Goal: Task Accomplishment & Management: Use online tool/utility

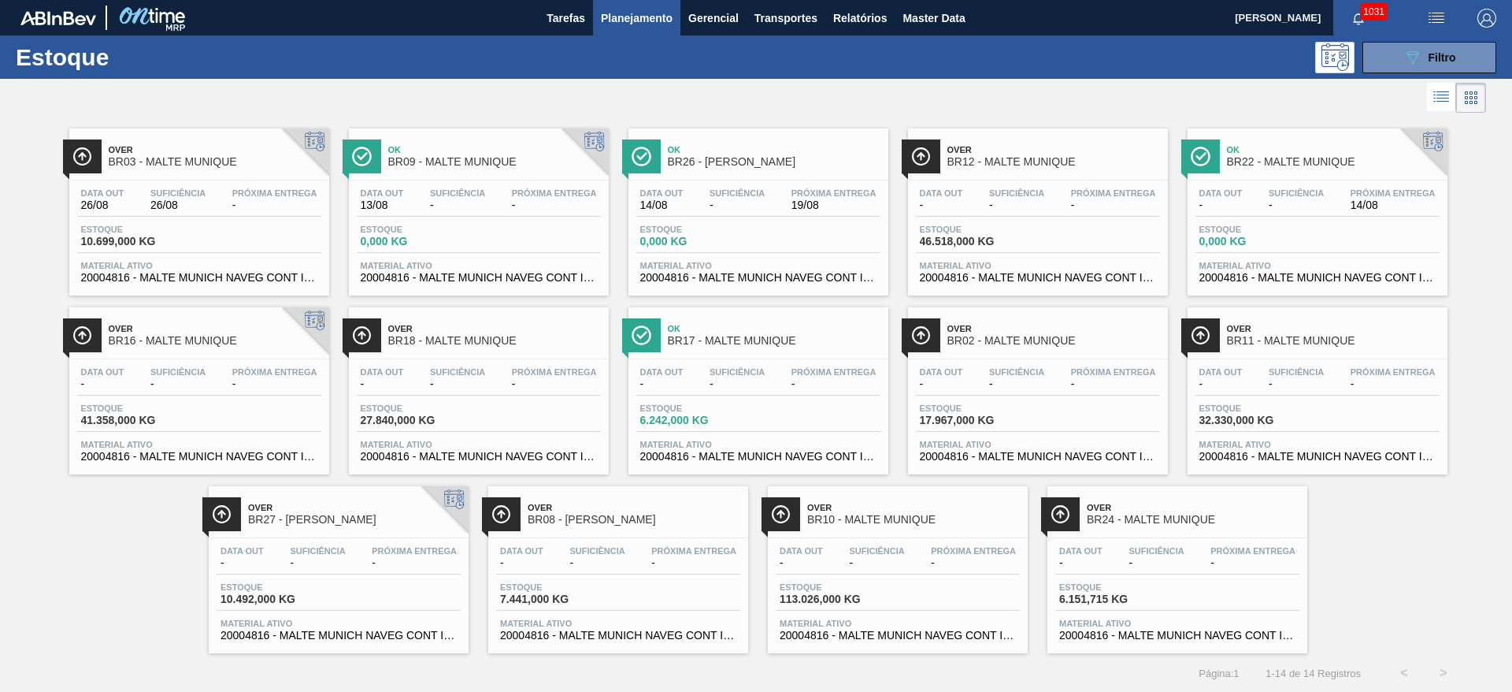
click at [739, 197] on span "Suficiência" at bounding box center [737, 192] width 55 height 9
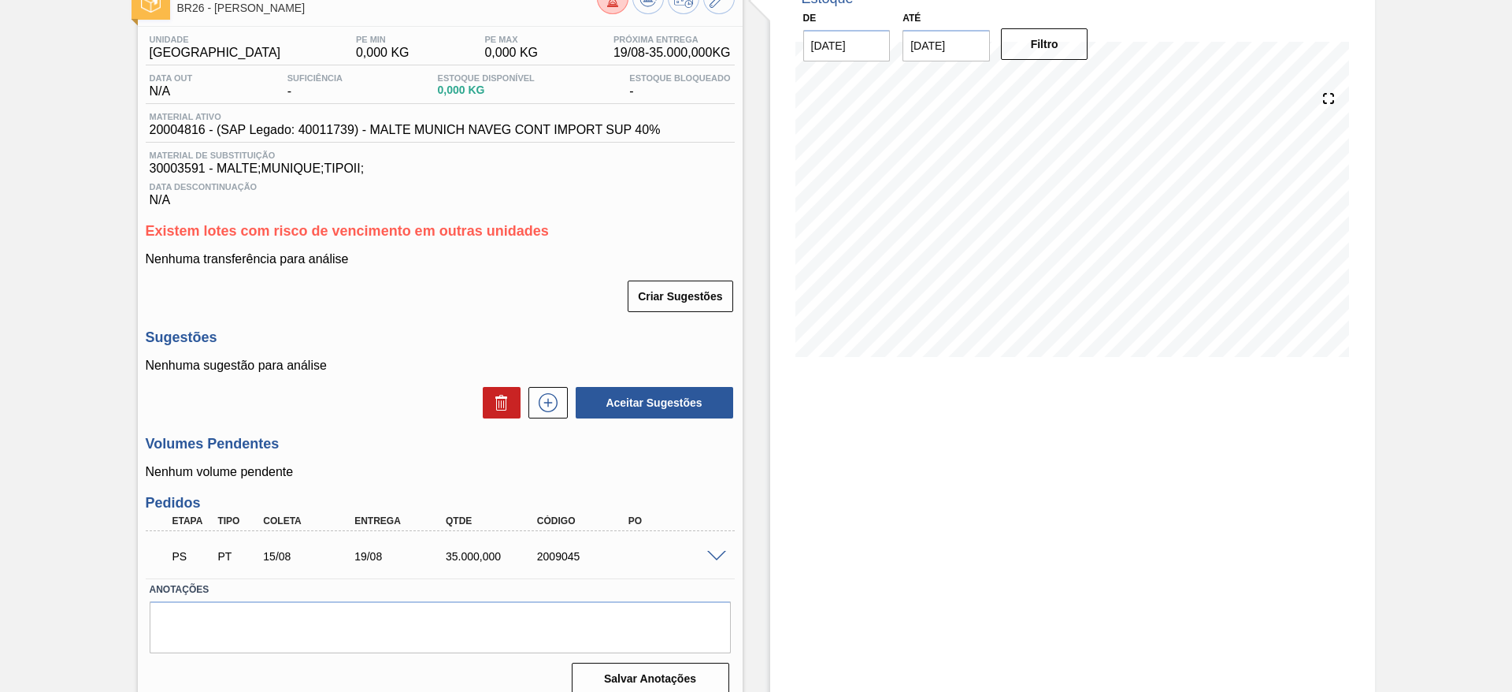
scroll to position [120, 0]
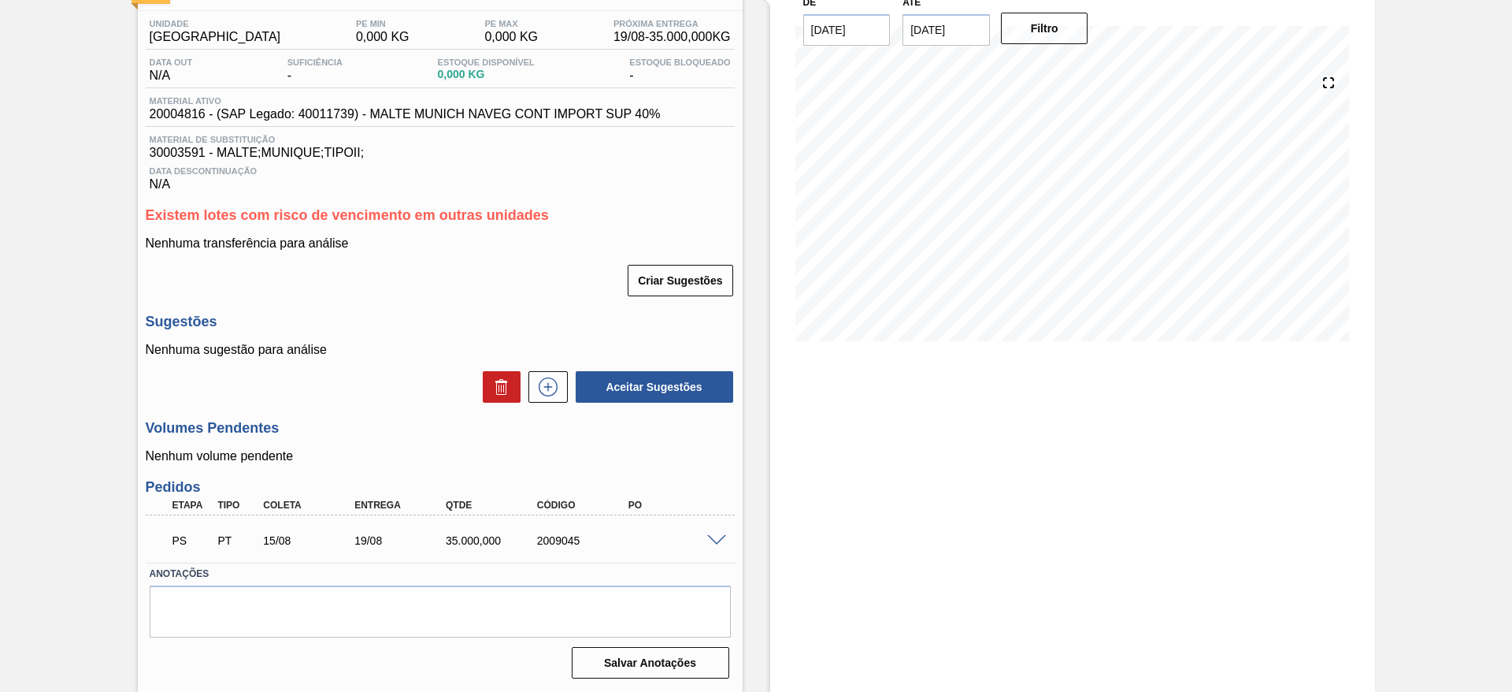
click at [715, 541] on span at bounding box center [716, 541] width 19 height 12
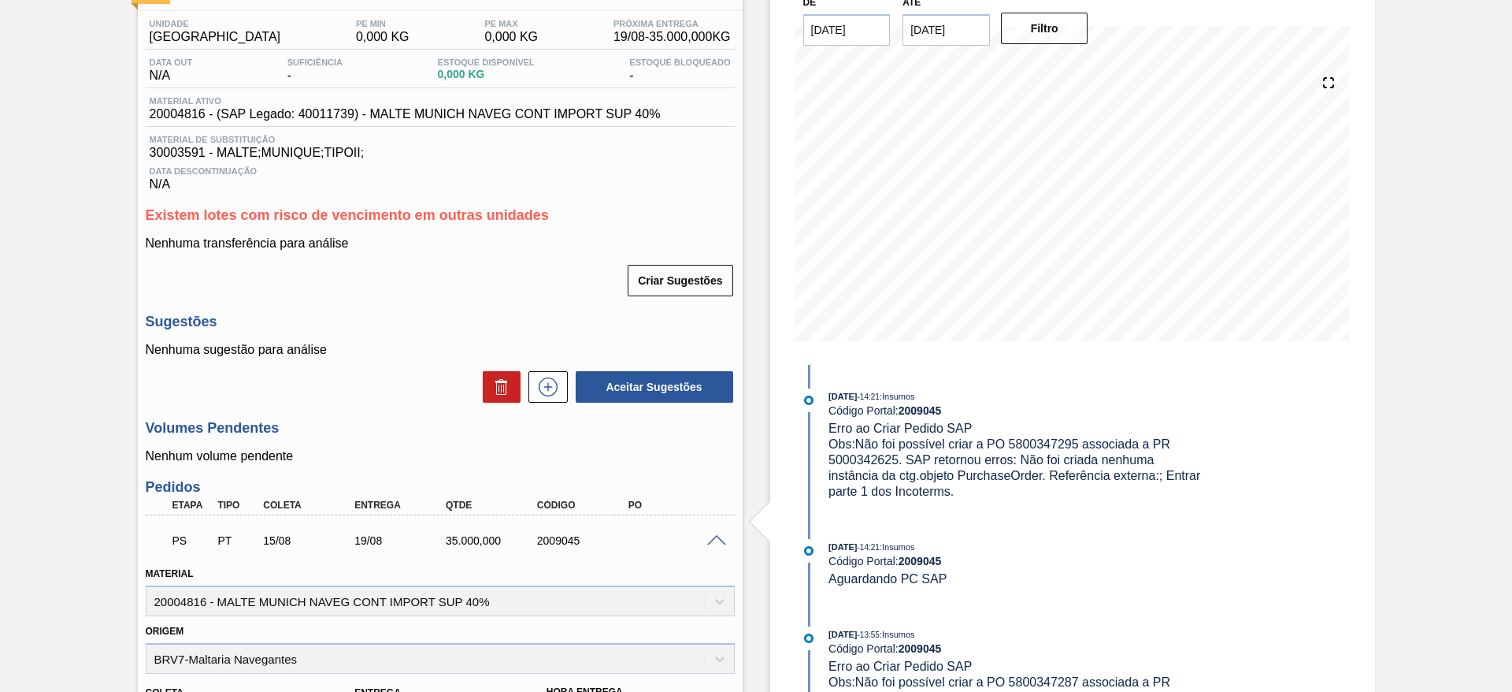
scroll to position [474, 0]
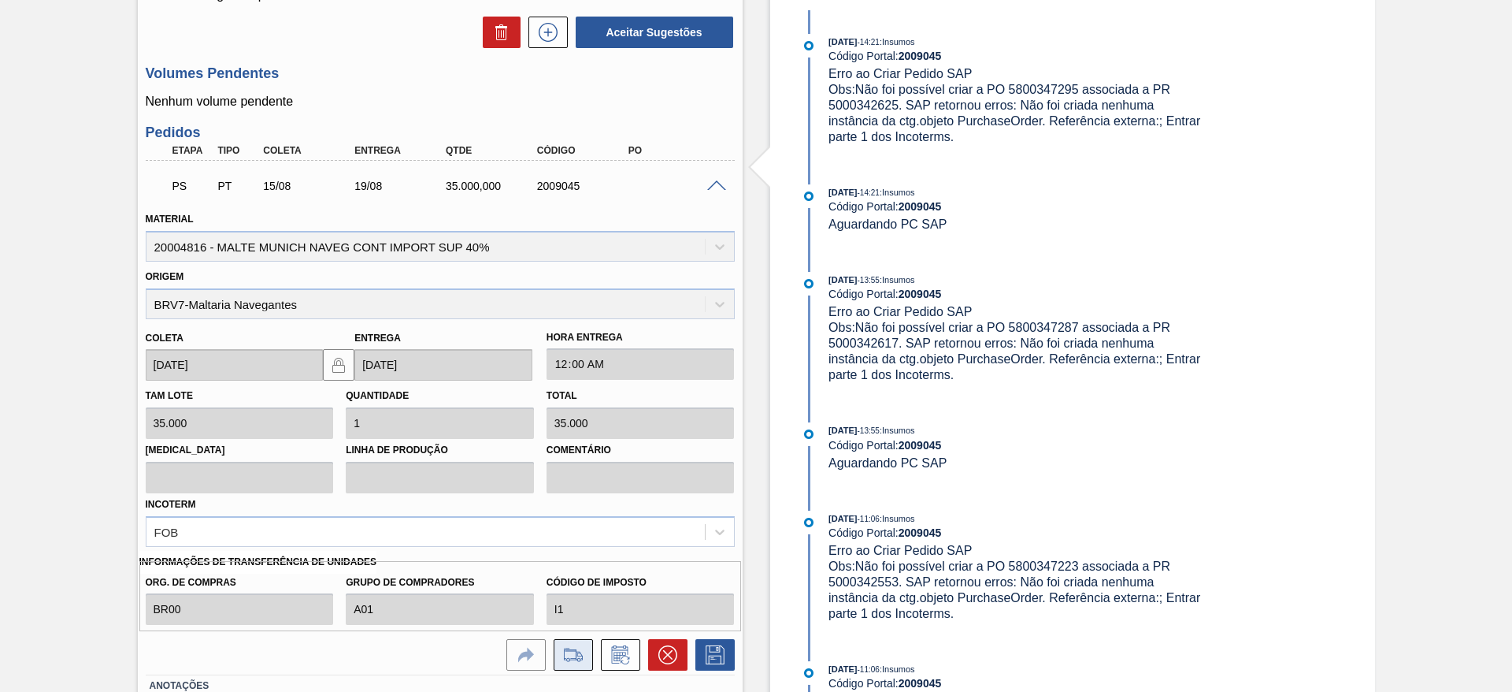
click at [574, 657] on icon at bounding box center [573, 654] width 25 height 19
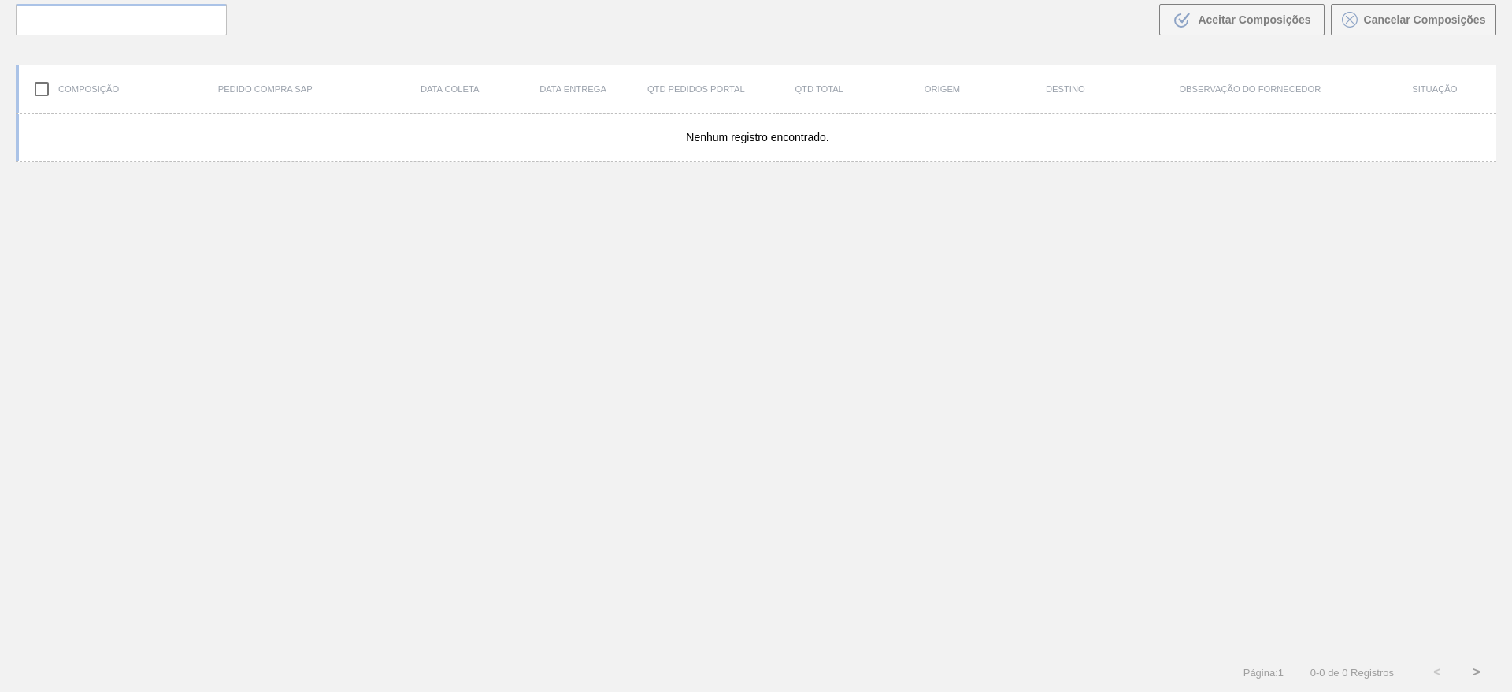
scroll to position [113, 0]
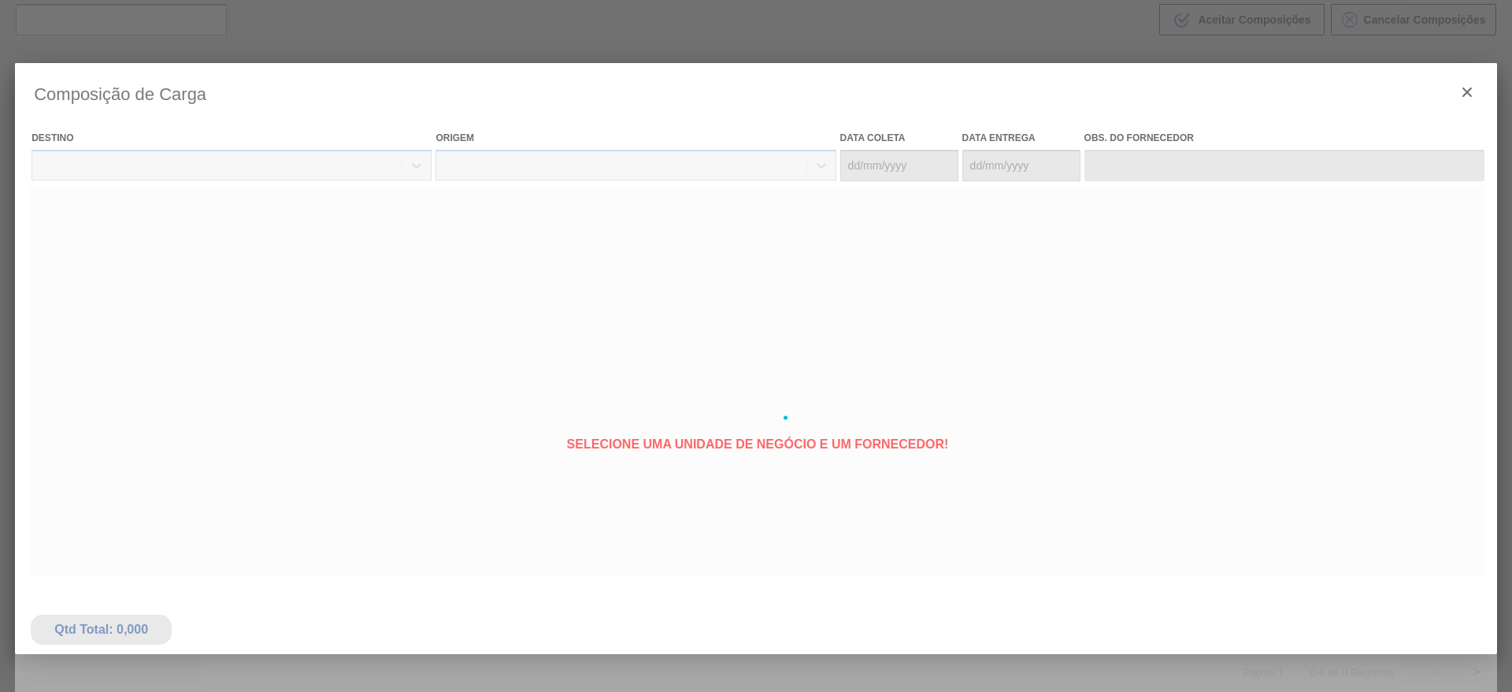
type coleta "[DATE]"
type entrega "[DATE]"
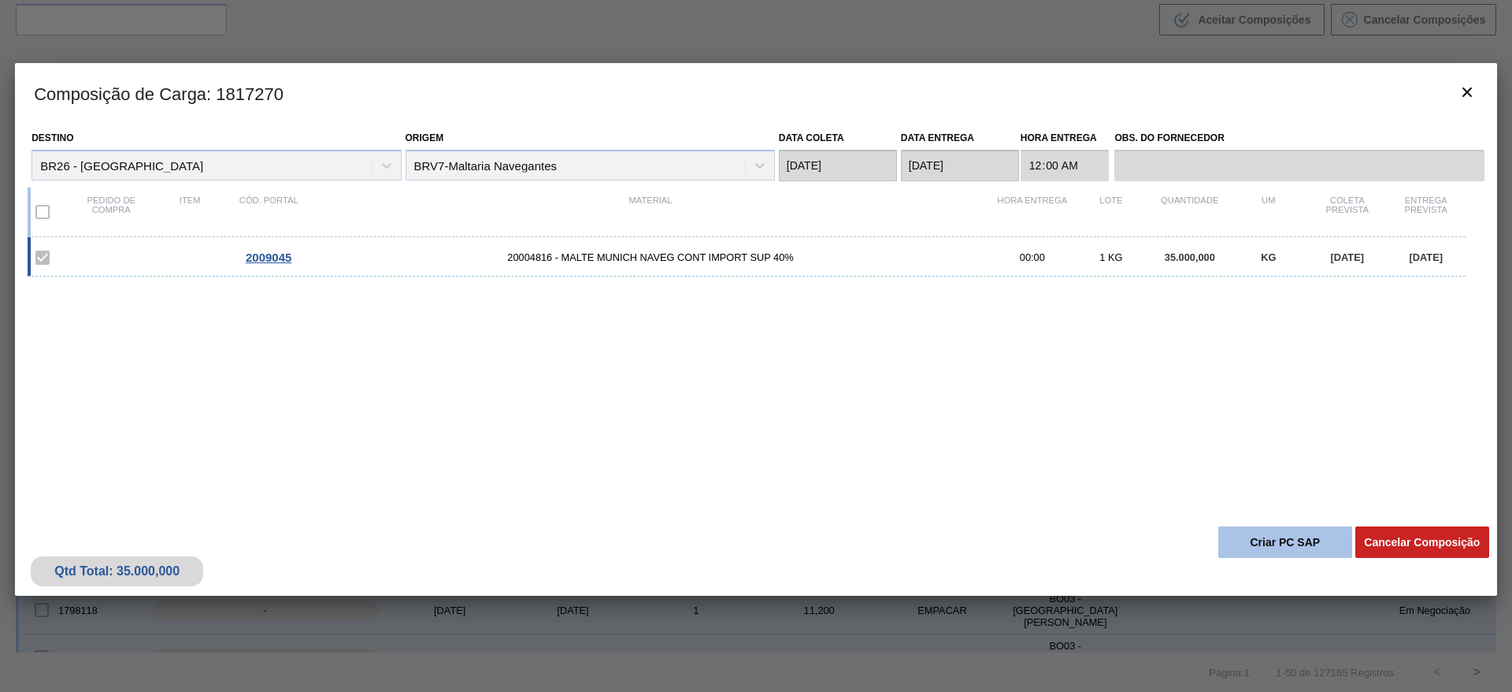
click at [1252, 537] on button "Criar PC SAP" at bounding box center [1286, 542] width 134 height 32
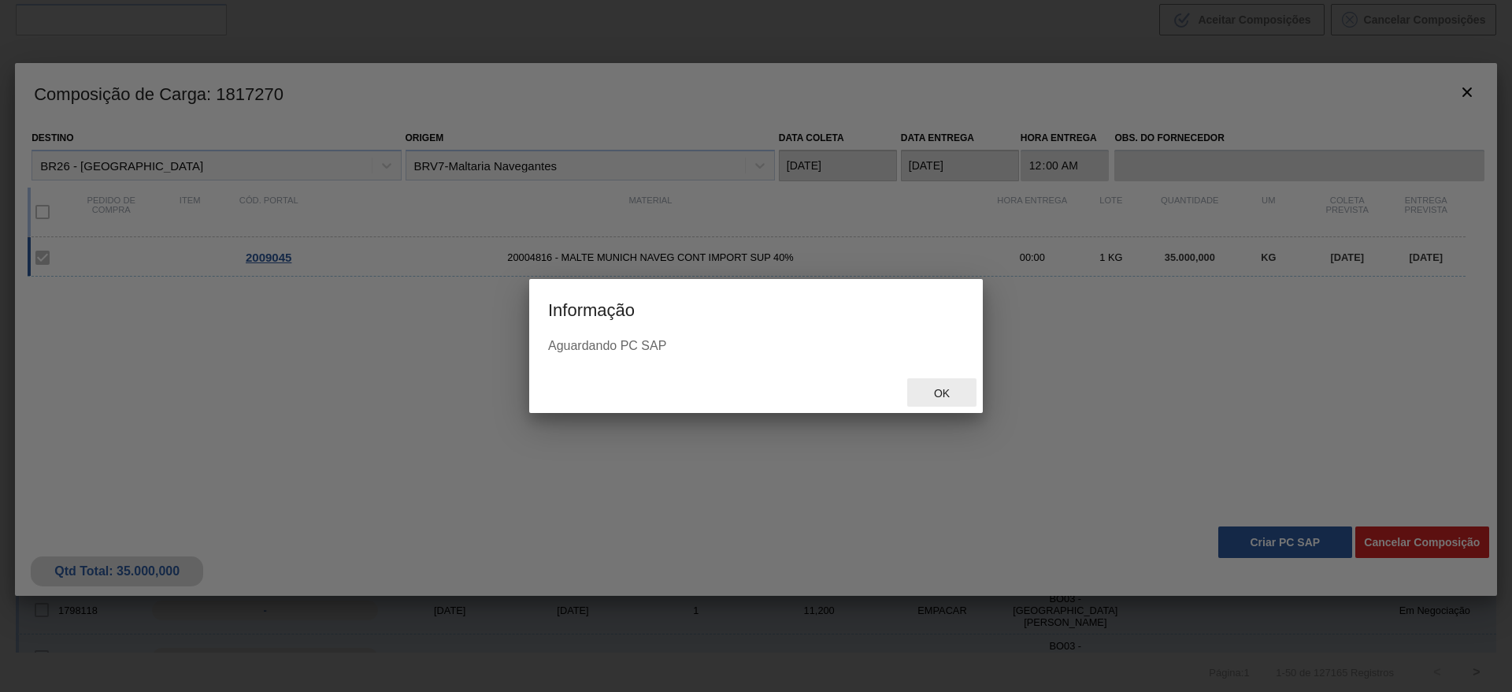
click at [941, 392] on span "Ok" at bounding box center [942, 393] width 41 height 13
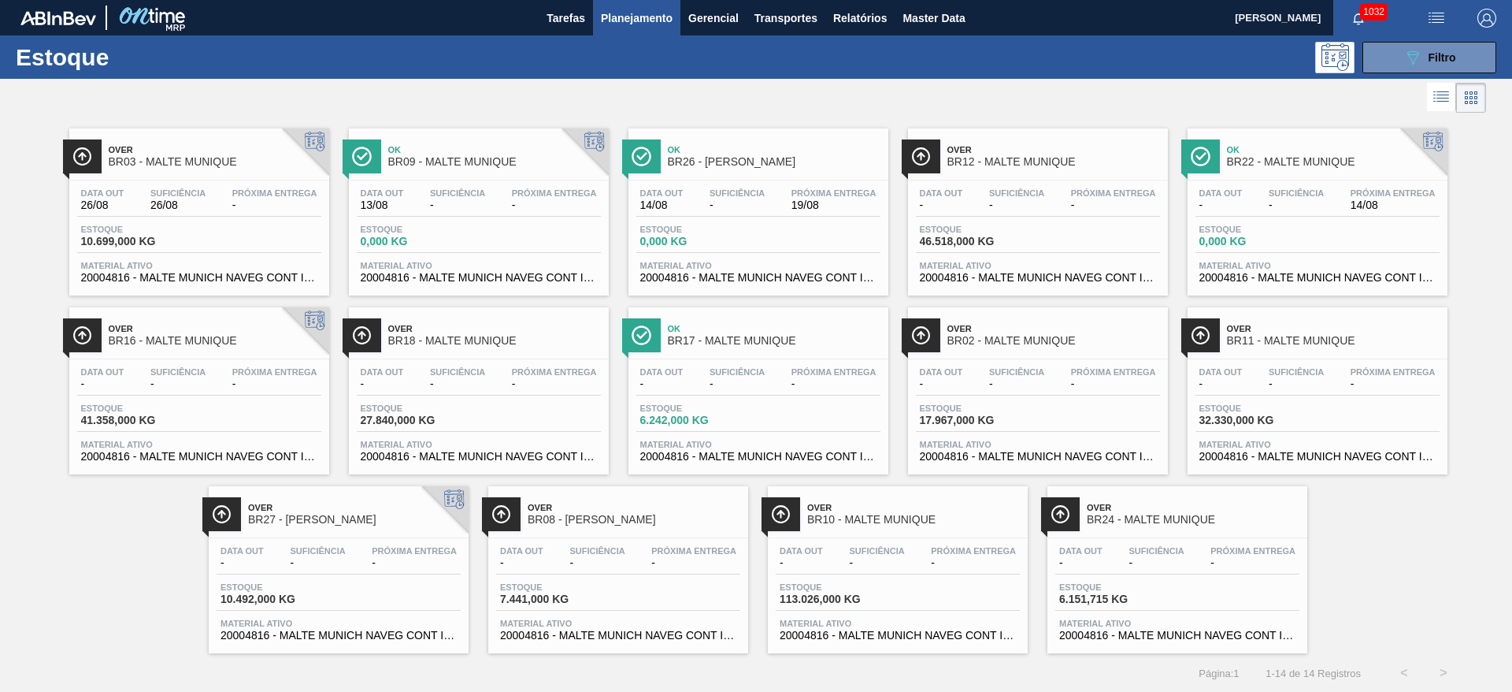
click at [724, 222] on div "Data [DATE] Suficiência - Próxima Entrega 19/08 Estoque 0,000 KG Material ativo…" at bounding box center [759, 233] width 260 height 107
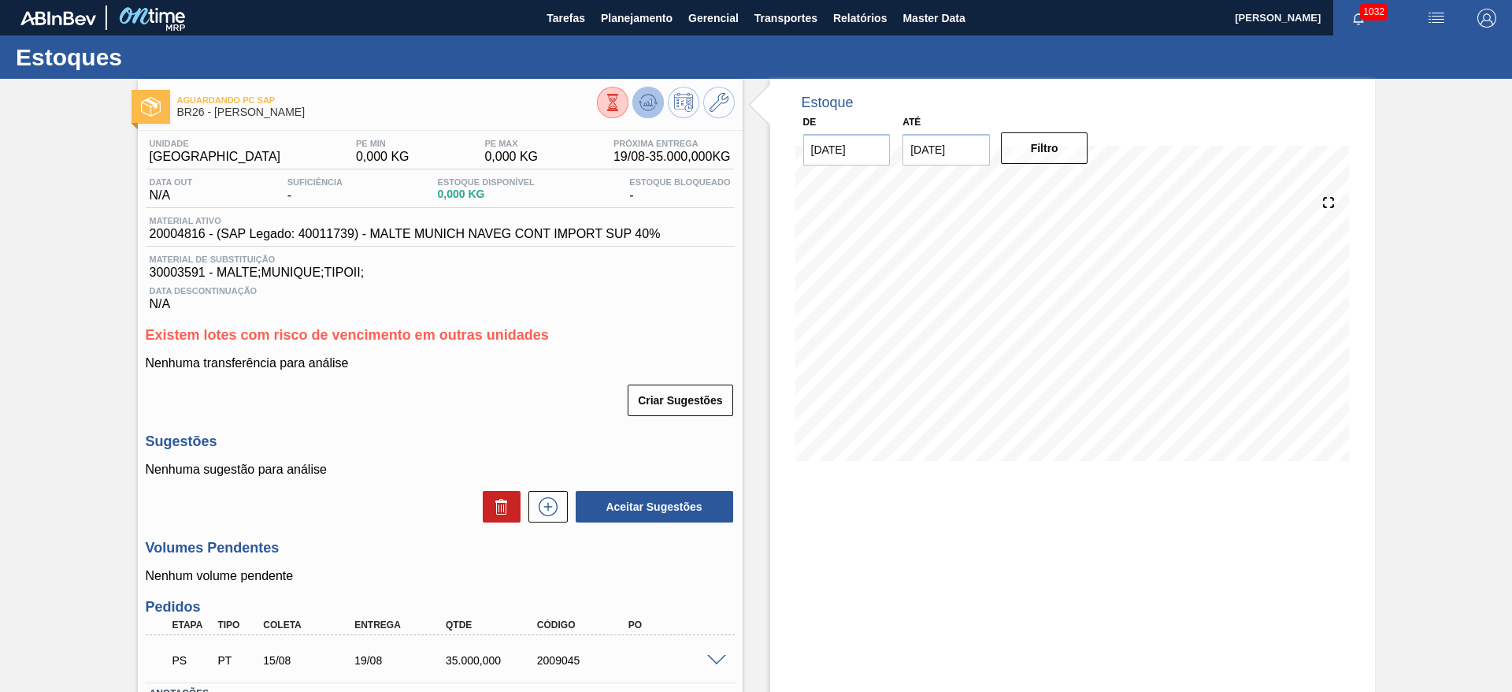
click at [622, 103] on icon at bounding box center [612, 102] width 17 height 17
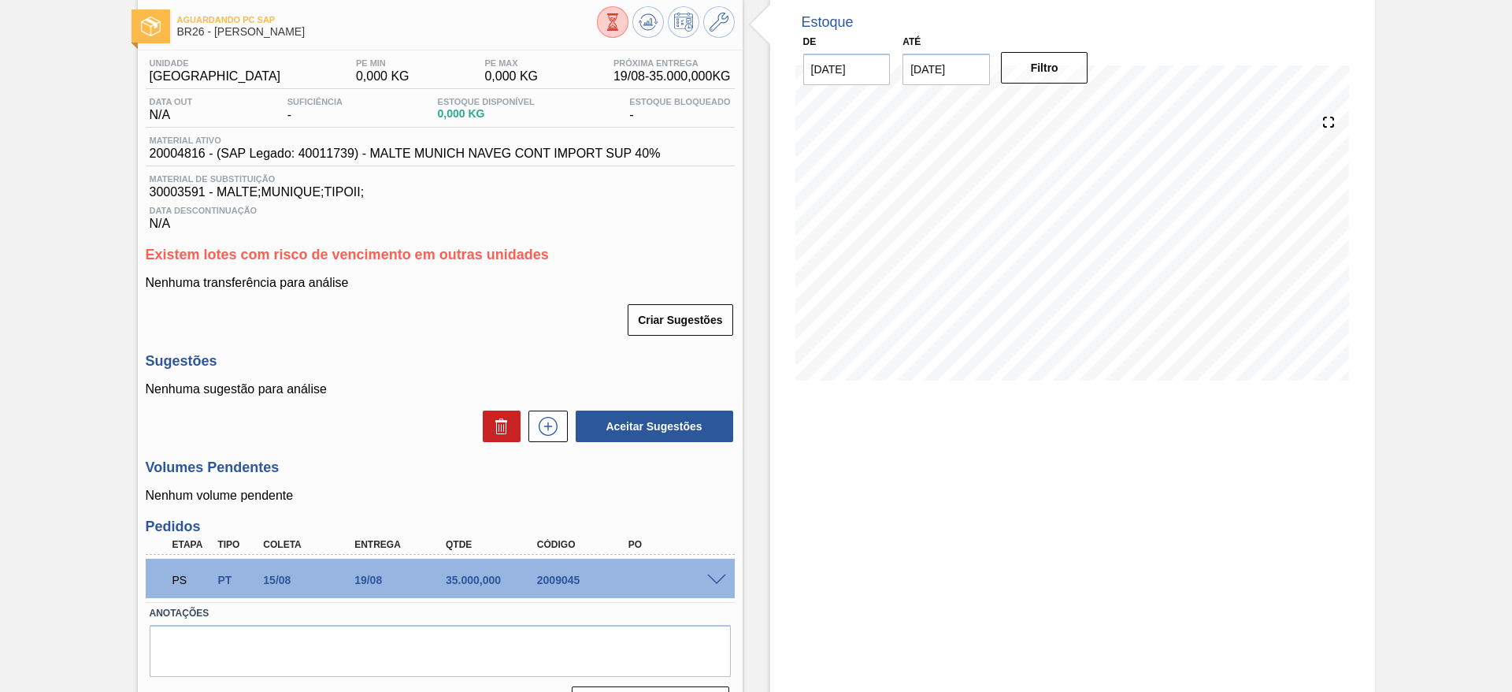
scroll to position [120, 0]
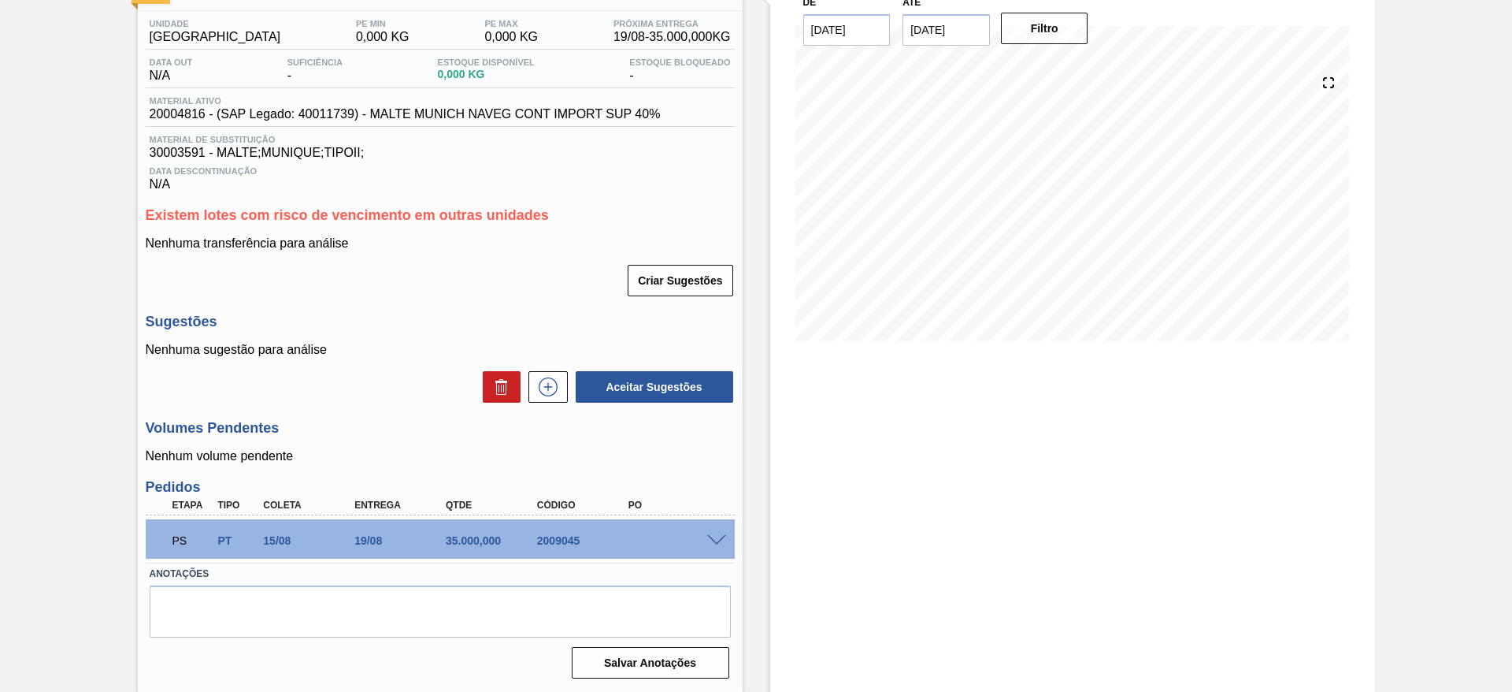
click at [718, 535] on span at bounding box center [716, 541] width 19 height 12
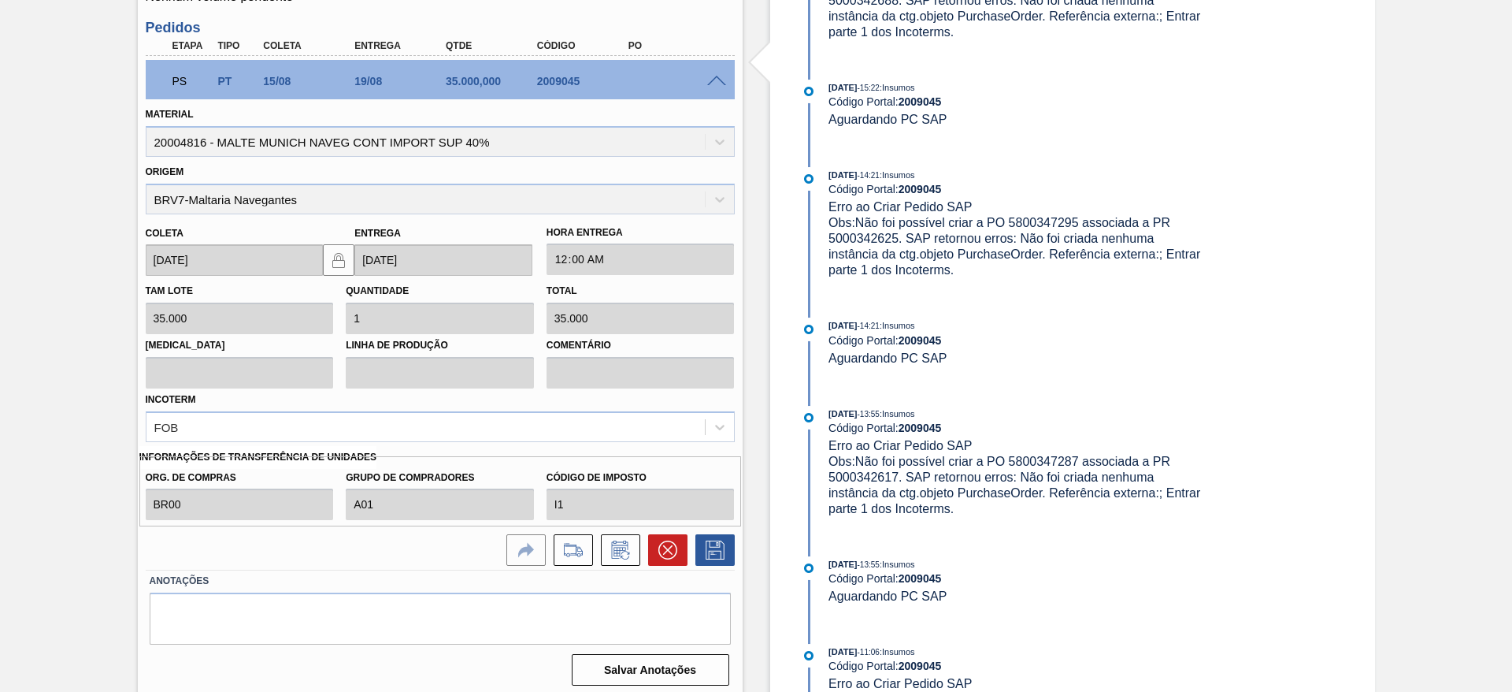
scroll to position [586, 0]
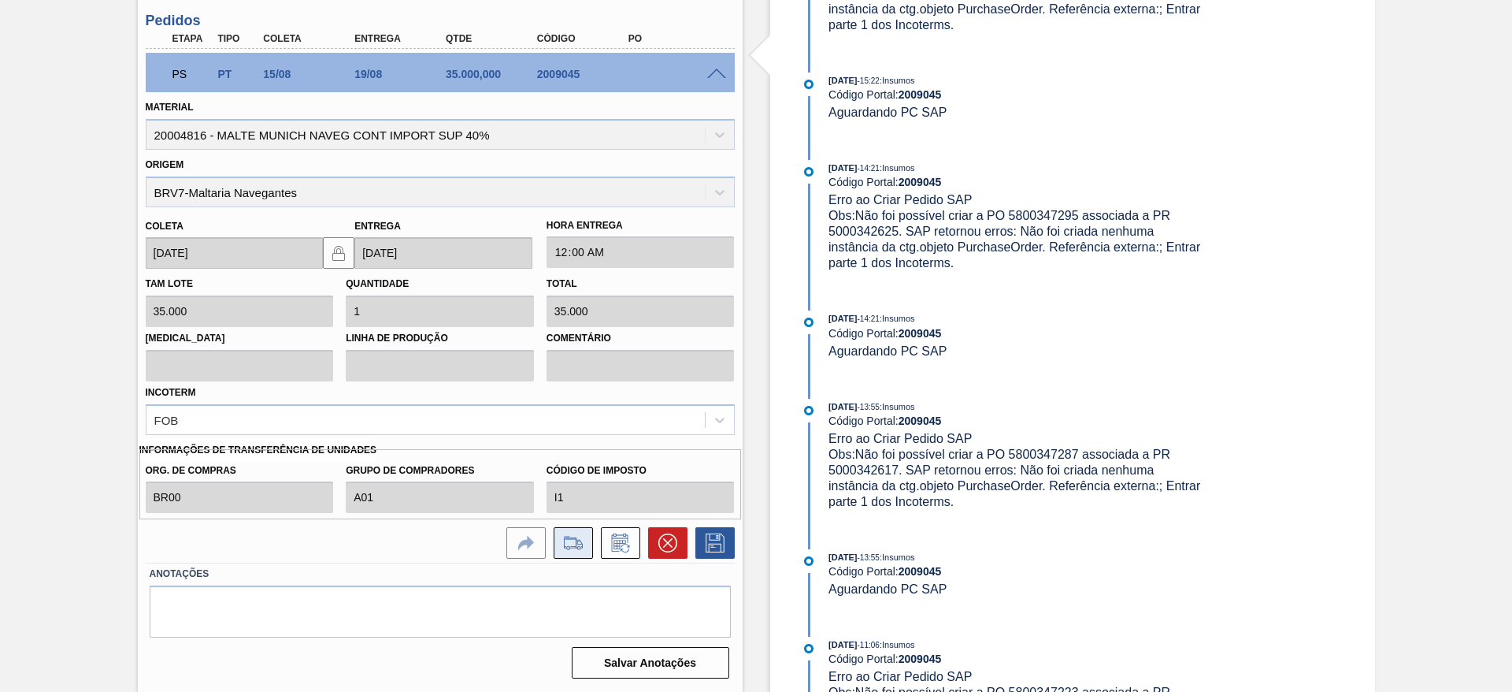
click at [573, 542] on icon at bounding box center [573, 542] width 25 height 19
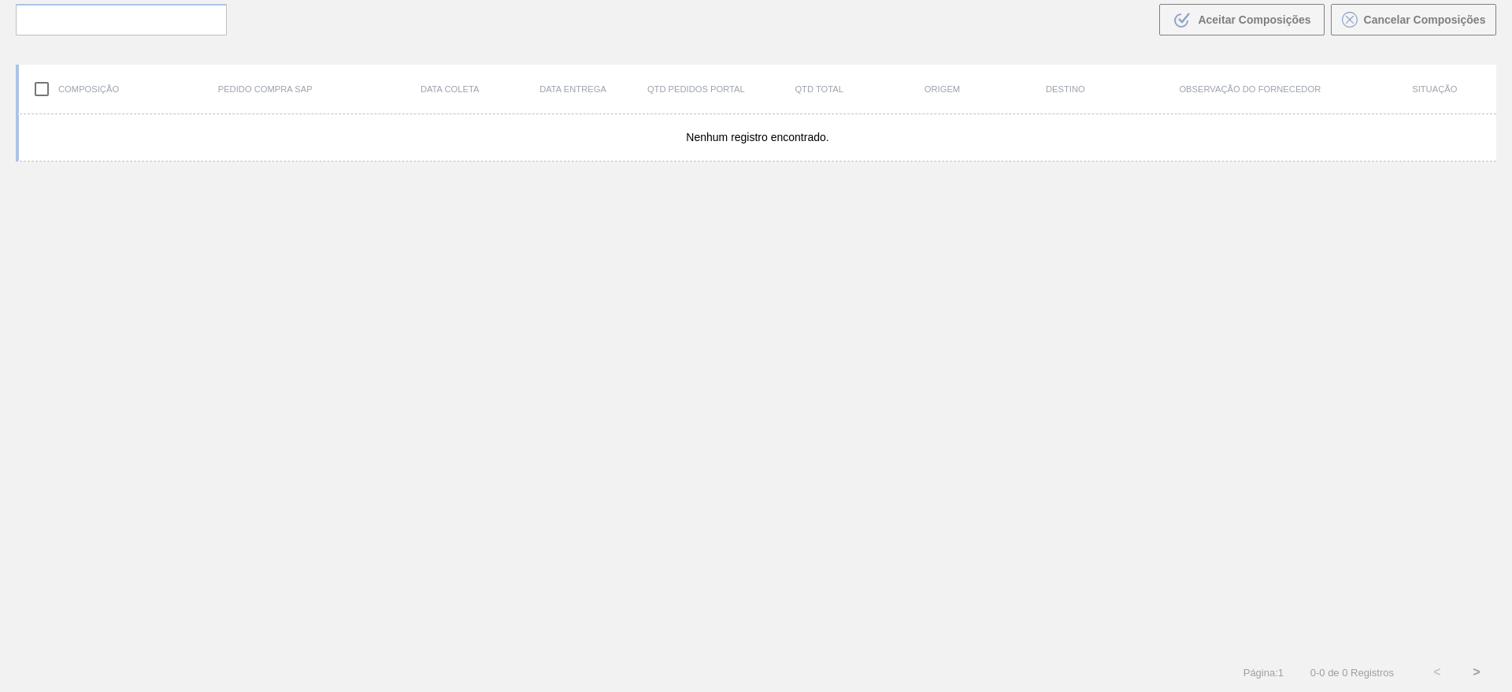
scroll to position [113, 0]
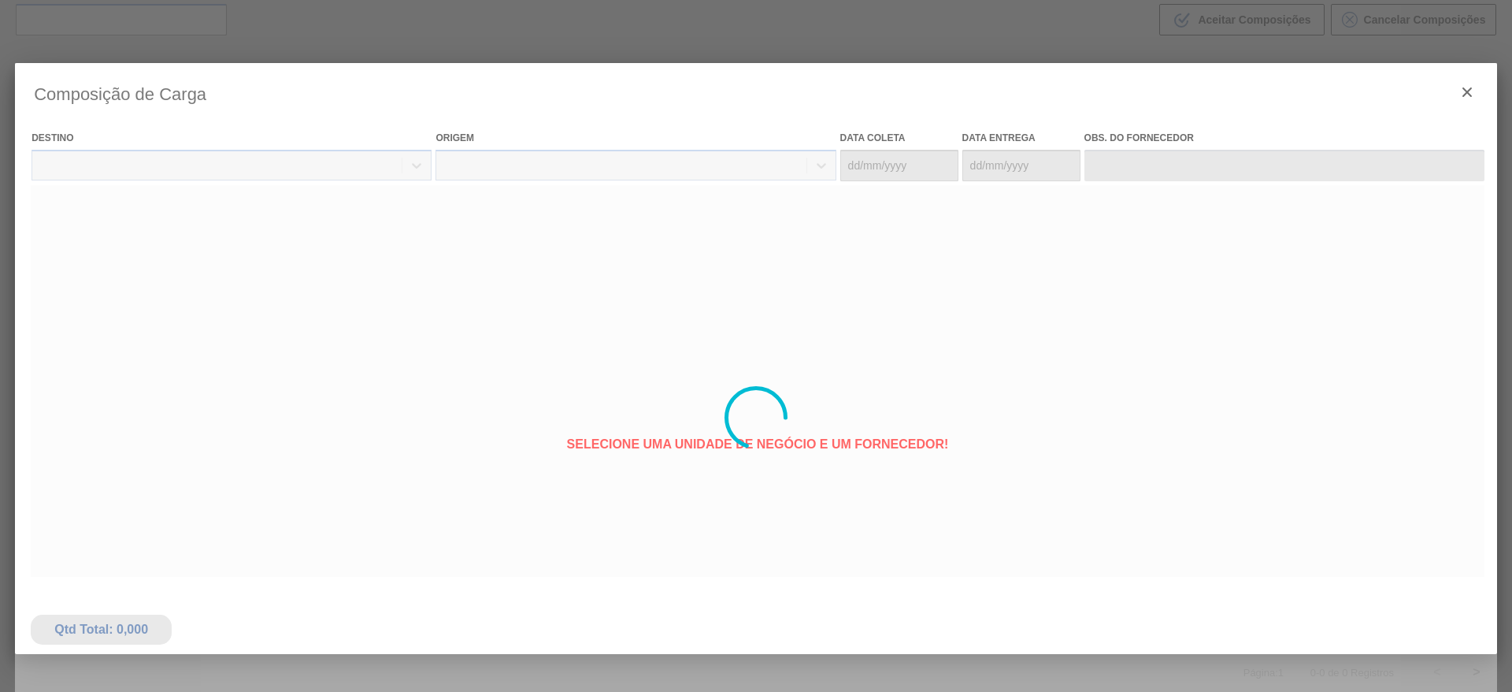
type coleta "[DATE]"
type entrega "[DATE]"
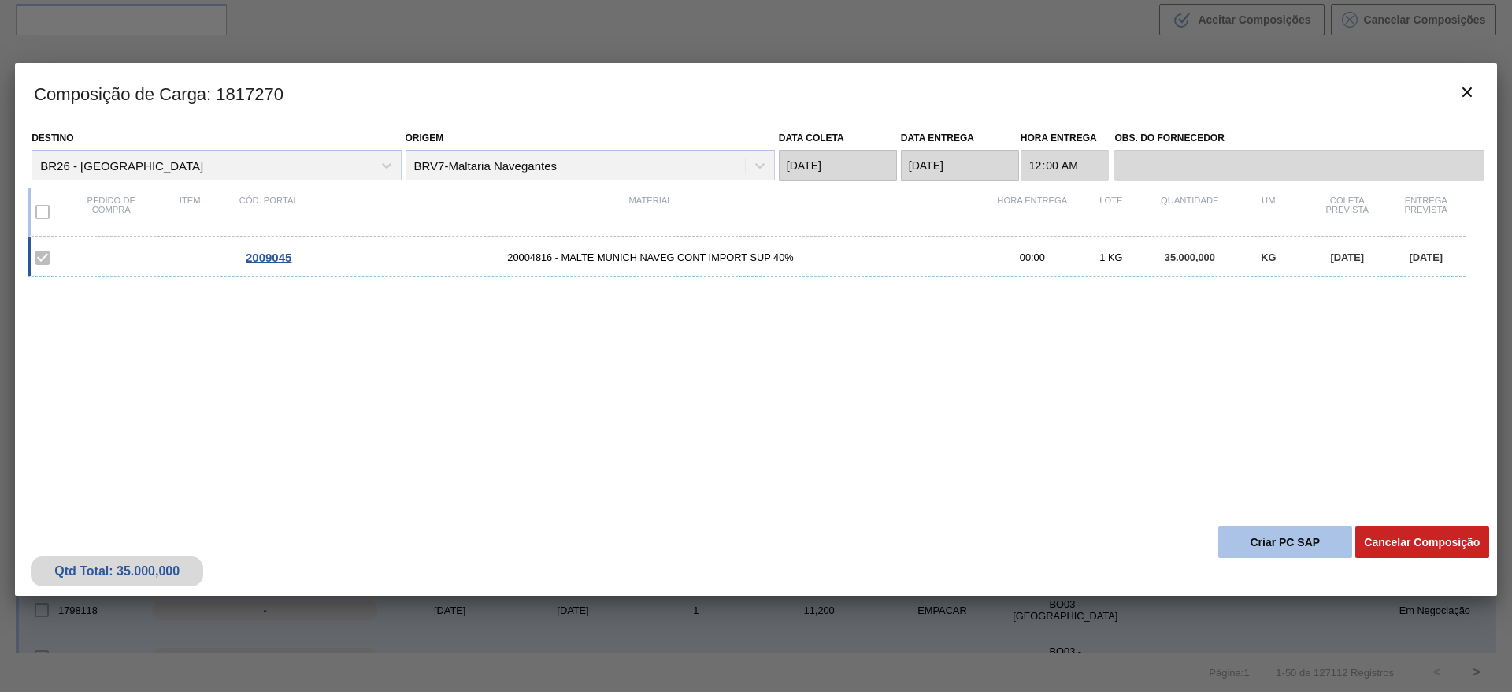
click at [1251, 538] on button "Criar PC SAP" at bounding box center [1286, 542] width 134 height 32
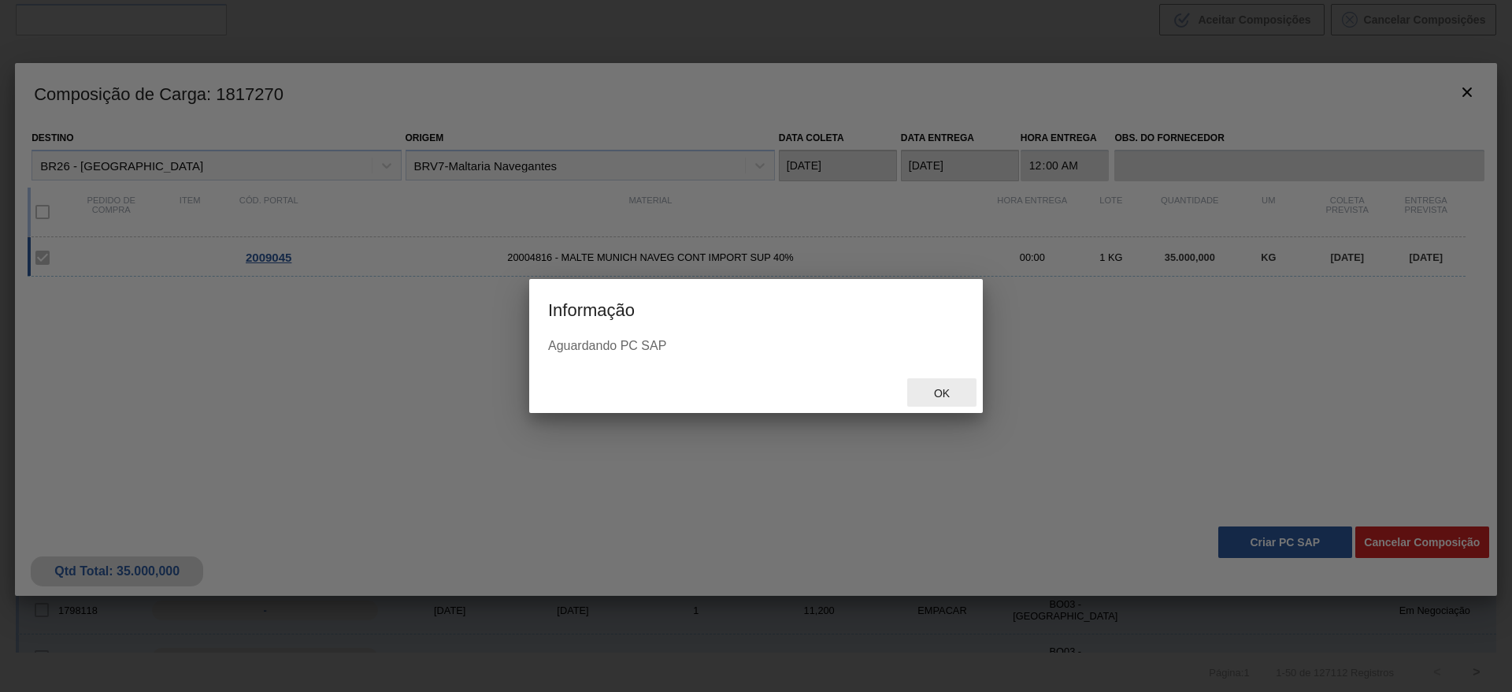
click at [947, 392] on span "Ok" at bounding box center [942, 393] width 41 height 13
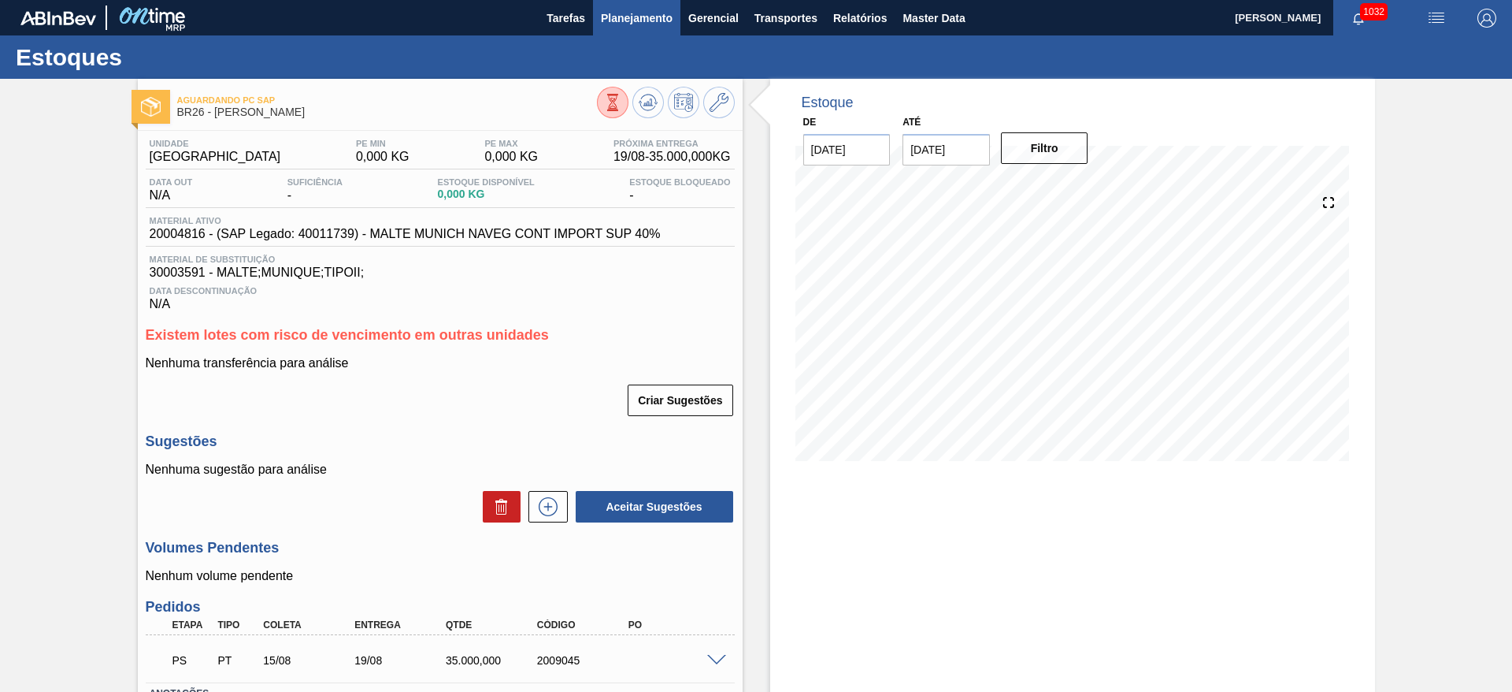
click at [622, 12] on span "Planejamento" at bounding box center [637, 18] width 72 height 19
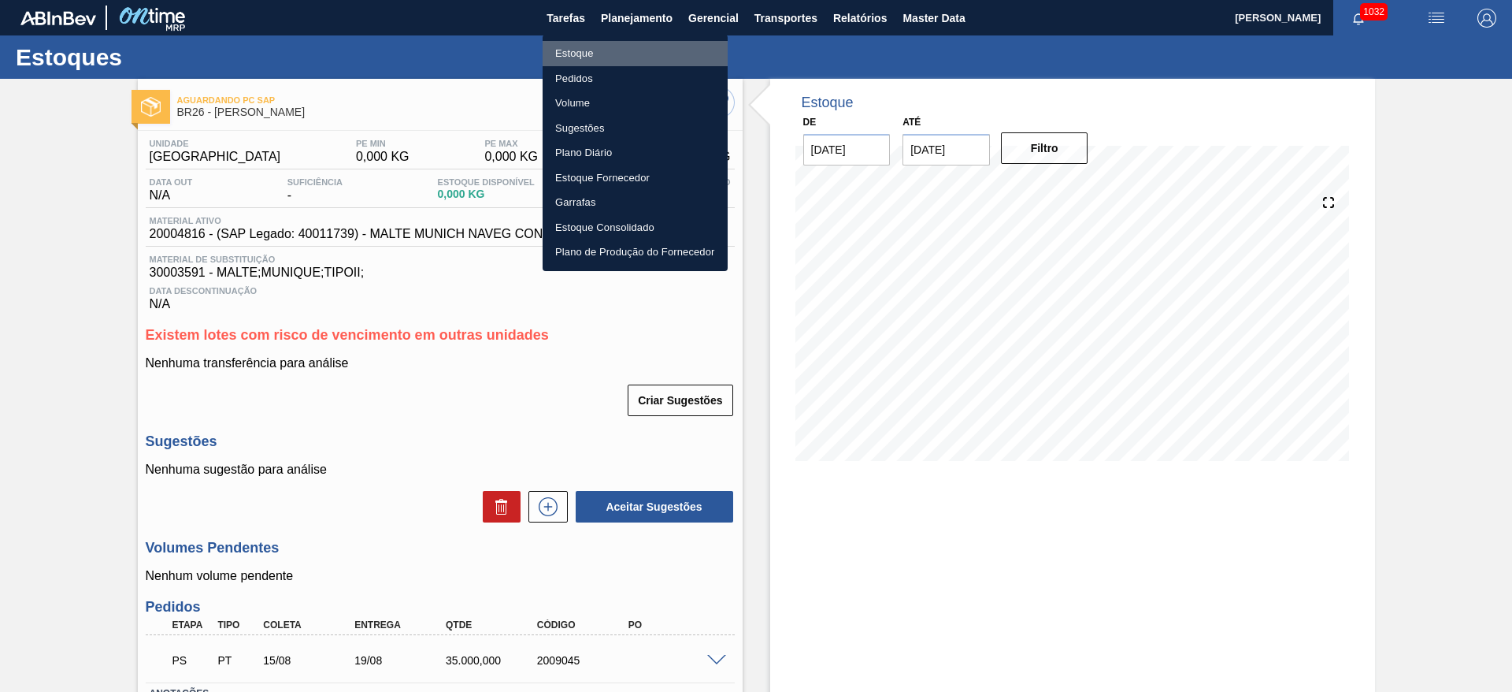
click at [576, 59] on li "Estoque" at bounding box center [635, 53] width 185 height 25
